Goal: Navigation & Orientation: Find specific page/section

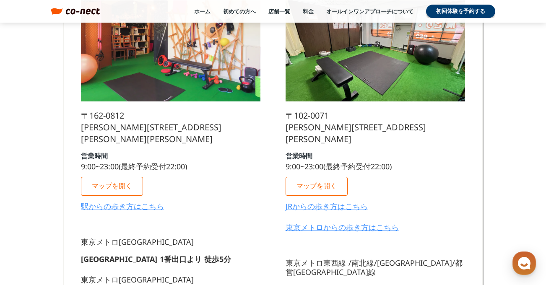
scroll to position [230, 0]
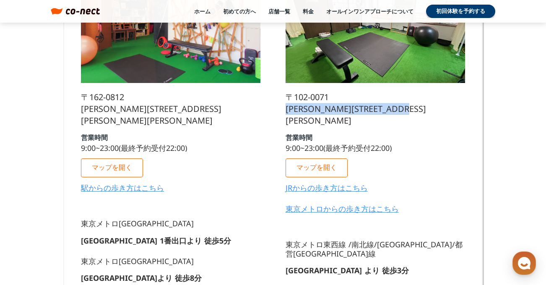
drag, startPoint x: 288, startPoint y: 111, endPoint x: 466, endPoint y: 119, distance: 178.7
click at [466, 119] on div "[GEOGRAPHIC_DATA] [STREET_ADDRESS][PERSON_NAME][PERSON_NAME] 営業時間 9:00~23:00(最終…" at bounding box center [375, 231] width 196 height 638
drag, startPoint x: 460, startPoint y: 111, endPoint x: 287, endPoint y: 112, distance: 173.1
click at [287, 112] on p "[STREET_ADDRESS][PERSON_NAME][PERSON_NAME]" at bounding box center [374, 108] width 179 height 35
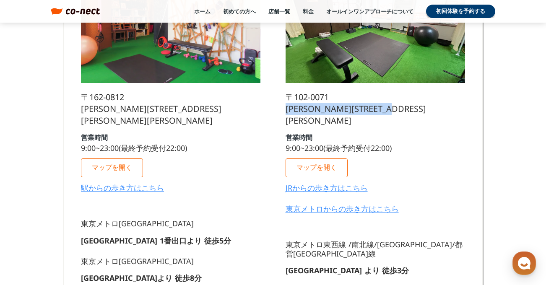
click at [287, 112] on p "[STREET_ADDRESS][PERSON_NAME][PERSON_NAME]" at bounding box center [374, 108] width 179 height 35
drag, startPoint x: 287, startPoint y: 112, endPoint x: 430, endPoint y: 113, distance: 142.9
click at [428, 112] on p "[STREET_ADDRESS][PERSON_NAME][PERSON_NAME]" at bounding box center [374, 108] width 179 height 35
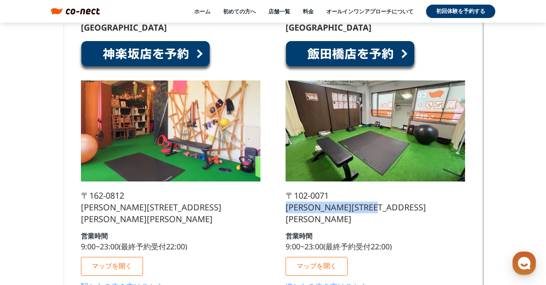
scroll to position [0, 0]
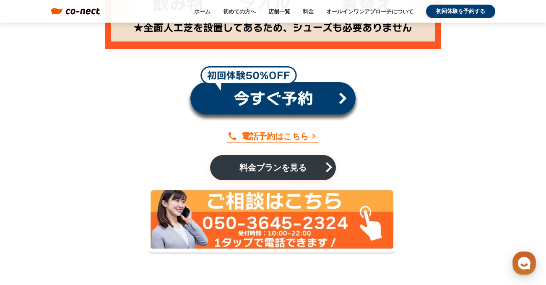
scroll to position [1905, 0]
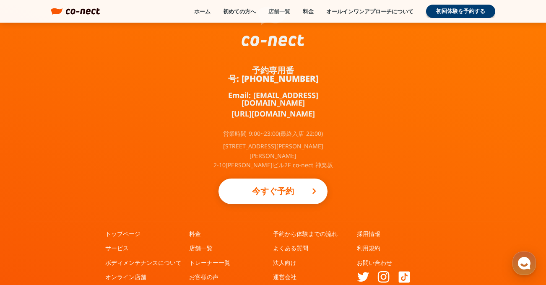
drag, startPoint x: 284, startPoint y: 19, endPoint x: 281, endPoint y: 12, distance: 7.9
click at [284, 18] on header "ホーム 初めての方へ 店舗一覧 料金 オールインワンアプローチについて 初回体験を予約する menu menu" at bounding box center [273, 11] width 546 height 23
click at [281, 12] on link "店舗一覧" at bounding box center [279, 12] width 22 height 8
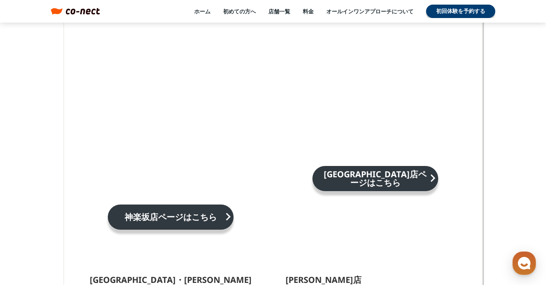
scroll to position [526, 0]
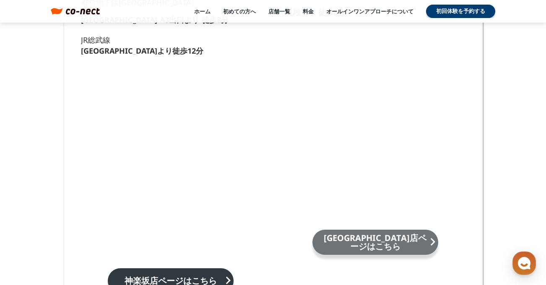
click at [379, 234] on p "[GEOGRAPHIC_DATA]店ページはこちら" at bounding box center [375, 242] width 109 height 17
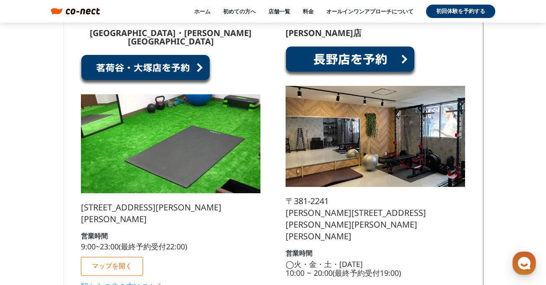
scroll to position [880, 0]
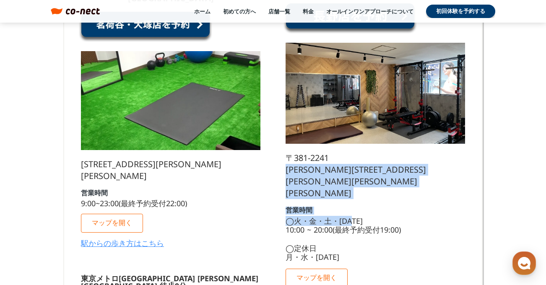
drag, startPoint x: 288, startPoint y: 161, endPoint x: 407, endPoint y: 185, distance: 121.4
click at [407, 185] on div "長野店 〒381-2241 長野県長野市青木島町青木島乙423−2 営業時間 ◯火・金・土・日曜日 10:00 ~ 20:00(最終予約受付19:00) ◯定…" at bounding box center [374, 137] width 179 height 302
click at [404, 181] on div "長野店 〒381-2241 長野県長野市青木島町青木島乙423−2 営業時間 ◯火・金・土・日曜日 10:00 ~ 20:00(最終予約受付19:00) ◯定…" at bounding box center [374, 137] width 179 height 302
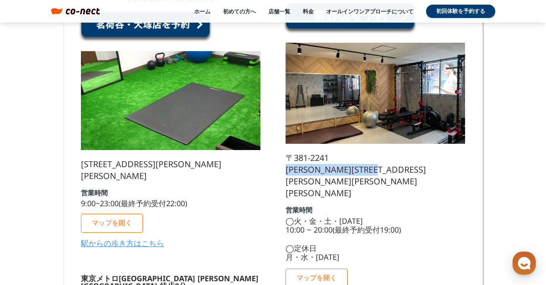
drag, startPoint x: 284, startPoint y: 161, endPoint x: 426, endPoint y: 156, distance: 141.7
click at [426, 156] on div "長野店 〒381-2241 長野県長野市青木島町青木島乙423−2 営業時間 ◯火・金・土・日曜日 10:00 ~ 20:00(最終予約受付19:00) ◯定…" at bounding box center [375, 274] width 196 height 602
click at [425, 155] on p "〒381-2241 長野県長野市青木島町青木島乙423−2" at bounding box center [374, 175] width 179 height 47
drag, startPoint x: 423, startPoint y: 155, endPoint x: 289, endPoint y: 157, distance: 134.1
click at [289, 157] on p "〒381-2241 長野県長野市青木島町青木島乙423−2" at bounding box center [374, 175] width 179 height 47
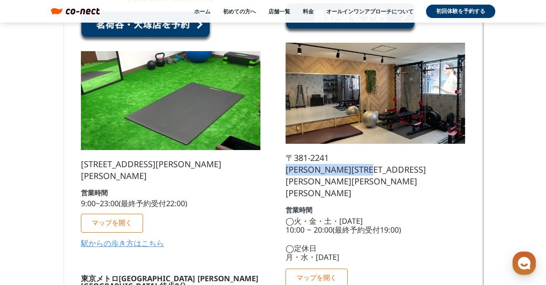
click at [288, 157] on p "〒381-2241 長野県長野市青木島町青木島乙423−2" at bounding box center [374, 175] width 179 height 47
drag, startPoint x: 287, startPoint y: 157, endPoint x: 432, endPoint y: 155, distance: 144.6
click at [432, 155] on div "長野店 〒381-2241 長野県長野市青木島町青木島乙423−2 営業時間 ◯火・金・土・日曜日 10:00 ~ 20:00(最終予約受付19:00) ◯定…" at bounding box center [374, 137] width 179 height 302
click at [413, 152] on p "〒381-2241 長野県長野市青木島町青木島乙423−2" at bounding box center [374, 175] width 179 height 47
drag, startPoint x: 426, startPoint y: 156, endPoint x: 287, endPoint y: 156, distance: 138.7
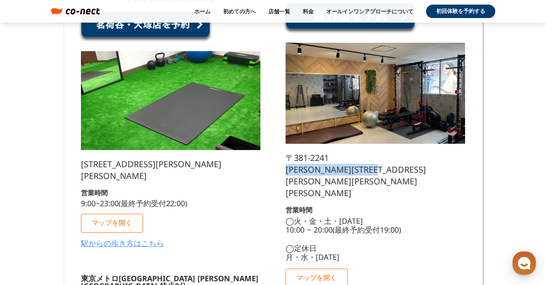
click at [287, 156] on div "長野店 〒381-2241 長野県長野市青木島町青木島乙423−2 営業時間 ◯火・金・土・日曜日 10:00 ~ 20:00(最終予約受付19:00) ◯定…" at bounding box center [374, 137] width 179 height 302
click at [290, 156] on p "〒381-2241 長野県長野市青木島町青木島乙423−2" at bounding box center [374, 175] width 179 height 47
drag, startPoint x: 290, startPoint y: 155, endPoint x: 334, endPoint y: 158, distance: 43.3
click at [334, 159] on p "〒381-2241 長野県長野市青木島町青木島乙423−2" at bounding box center [374, 175] width 179 height 47
click at [334, 158] on p "〒381-2241 長野県長野市青木島町青木島乙423−2" at bounding box center [374, 175] width 179 height 47
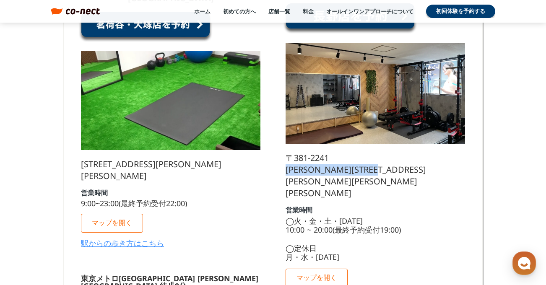
drag, startPoint x: 287, startPoint y: 156, endPoint x: 431, endPoint y: 156, distance: 144.6
click at [432, 156] on div "長野店 〒381-2241 長野県長野市青木島町青木島乙423−2 営業時間 ◯火・金・土・日曜日 10:00 ~ 20:00(最終予約受付19:00) ◯定…" at bounding box center [374, 137] width 179 height 302
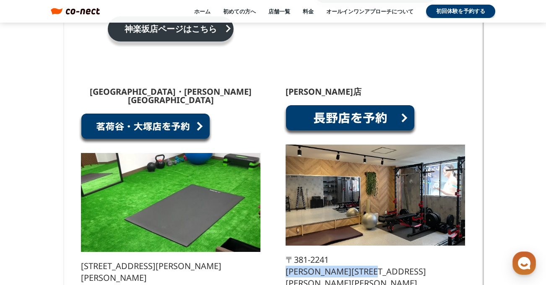
scroll to position [884, 0]
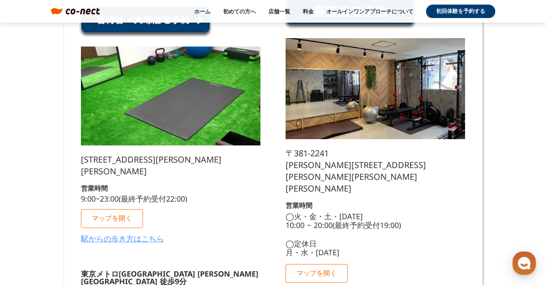
click at [412, 177] on div "長野店 〒381-2241 長野県長野市青木島町青木島乙423−2 営業時間 ◯火・金・土・日曜日 10:00 ~ 20:00(最終予約受付19:00) ◯定…" at bounding box center [374, 132] width 179 height 302
drag, startPoint x: 424, startPoint y: 154, endPoint x: 285, endPoint y: 156, distance: 138.3
click at [285, 156] on div "長野店 〒381-2241 長野県長野市青木島町青木島乙423−2 営業時間 ◯火・金・土・日曜日 10:00 ~ 20:00(最終予約受付19:00) ◯定…" at bounding box center [374, 132] width 179 height 302
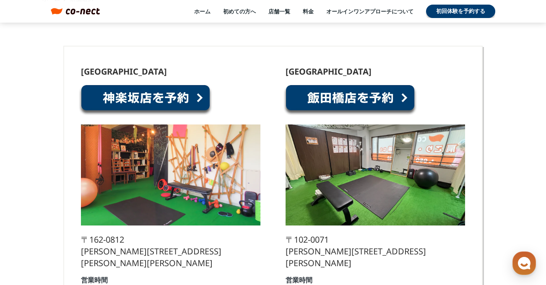
scroll to position [0, 0]
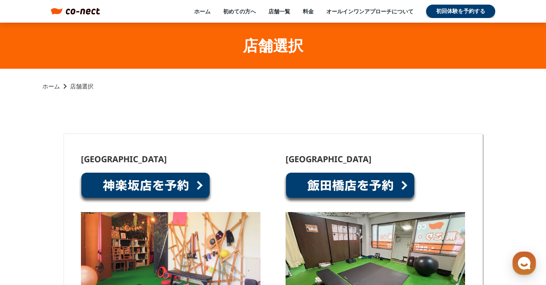
click at [49, 86] on link "ホーム" at bounding box center [51, 86] width 18 height 8
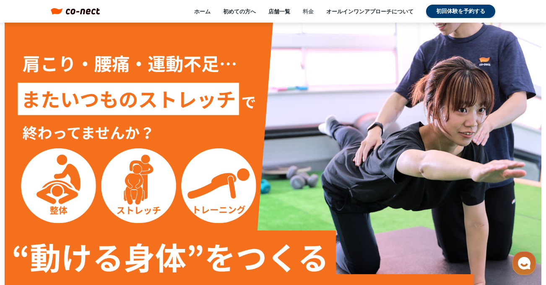
click at [311, 14] on link "料金" at bounding box center [308, 12] width 11 height 8
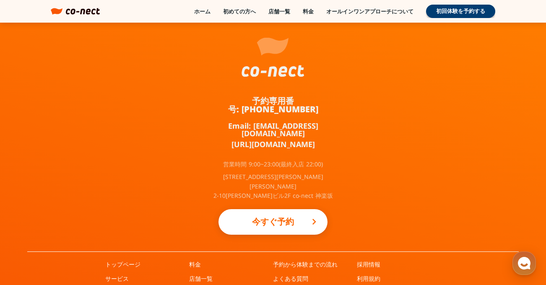
scroll to position [1905, 0]
